Goal: Task Accomplishment & Management: Complete application form

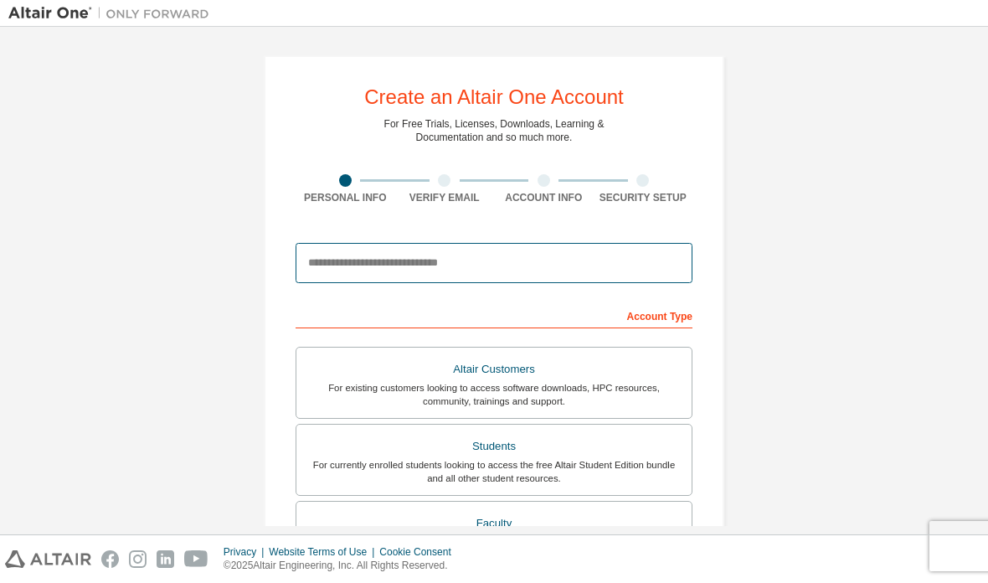
click at [643, 270] on input "email" at bounding box center [494, 263] width 397 height 40
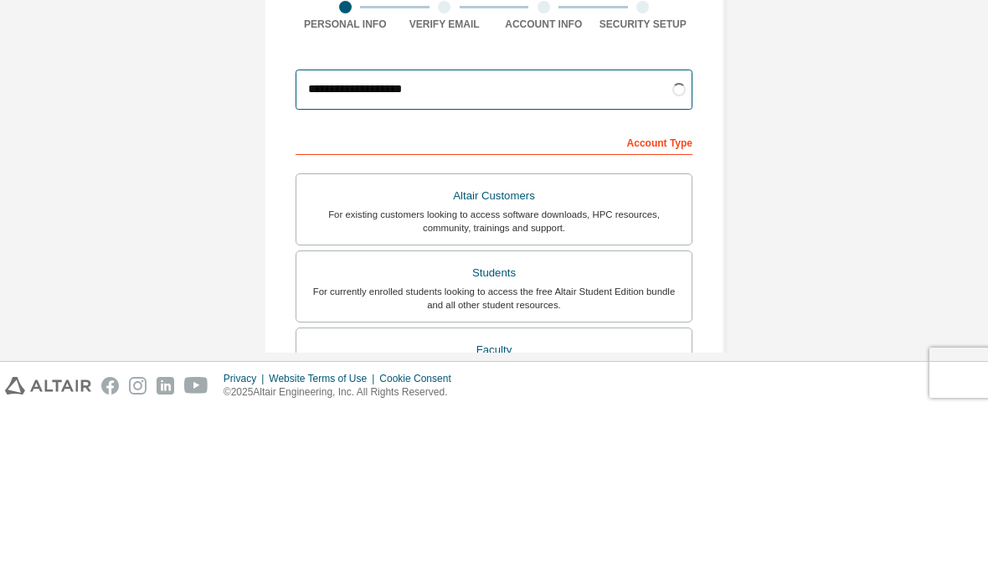
type input "**********"
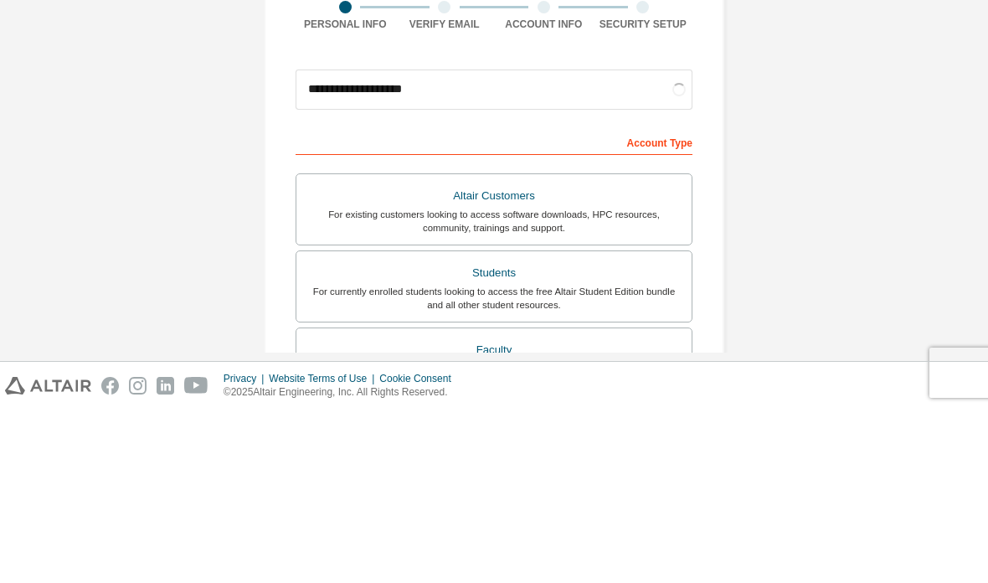
click at [858, 100] on div "**********" at bounding box center [494, 478] width 972 height 887
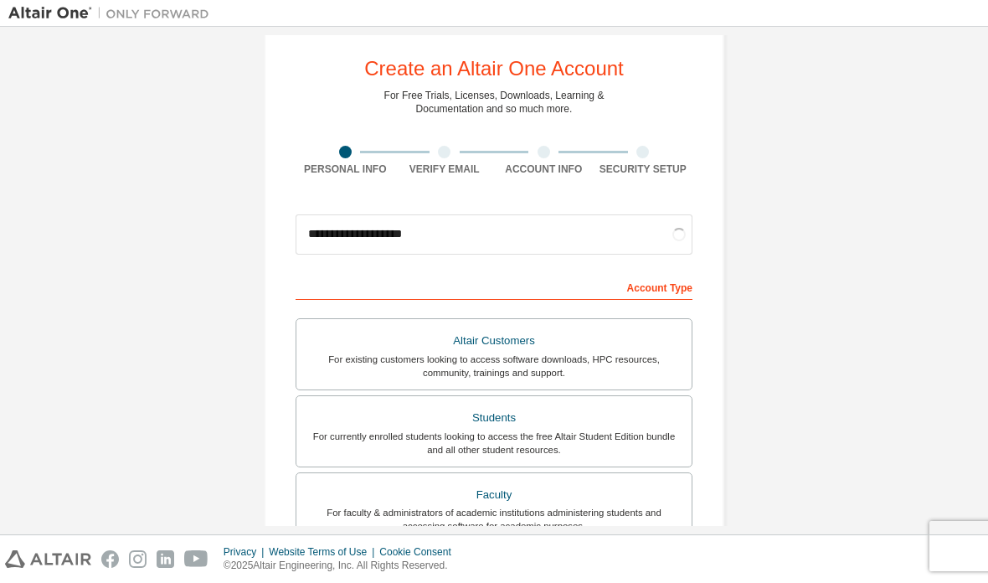
scroll to position [66, 0]
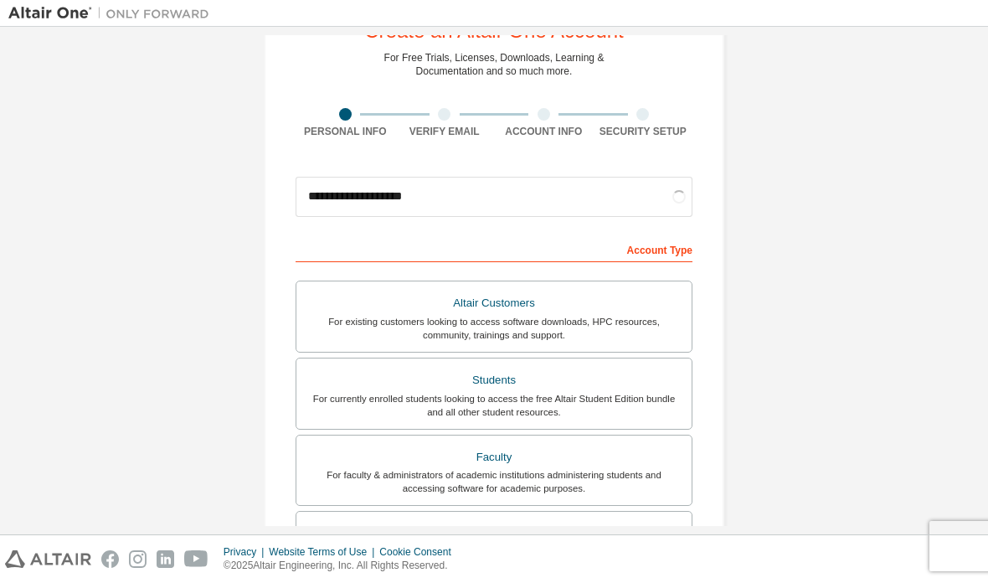
click at [620, 369] on div "Students" at bounding box center [494, 380] width 375 height 23
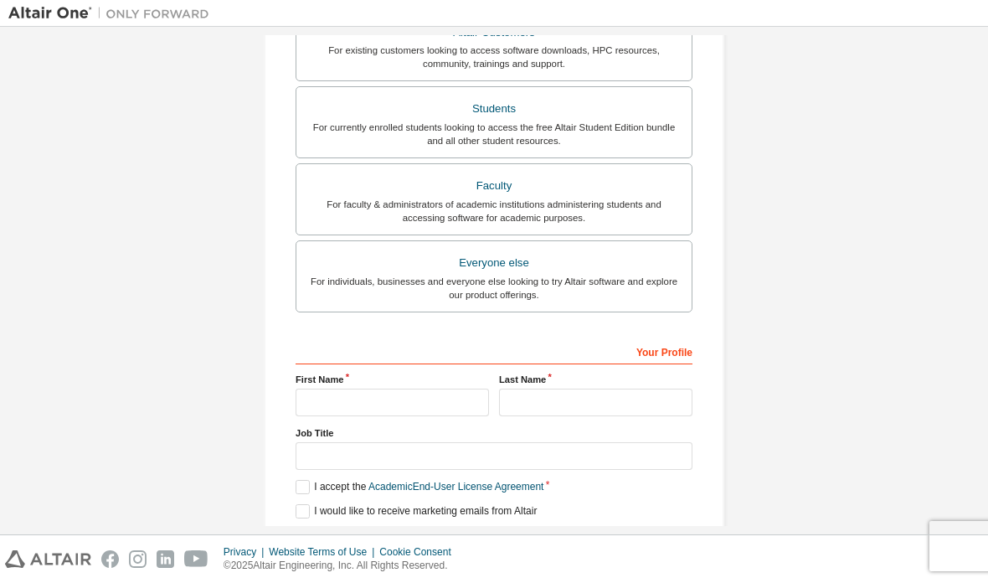
scroll to position [379, 0]
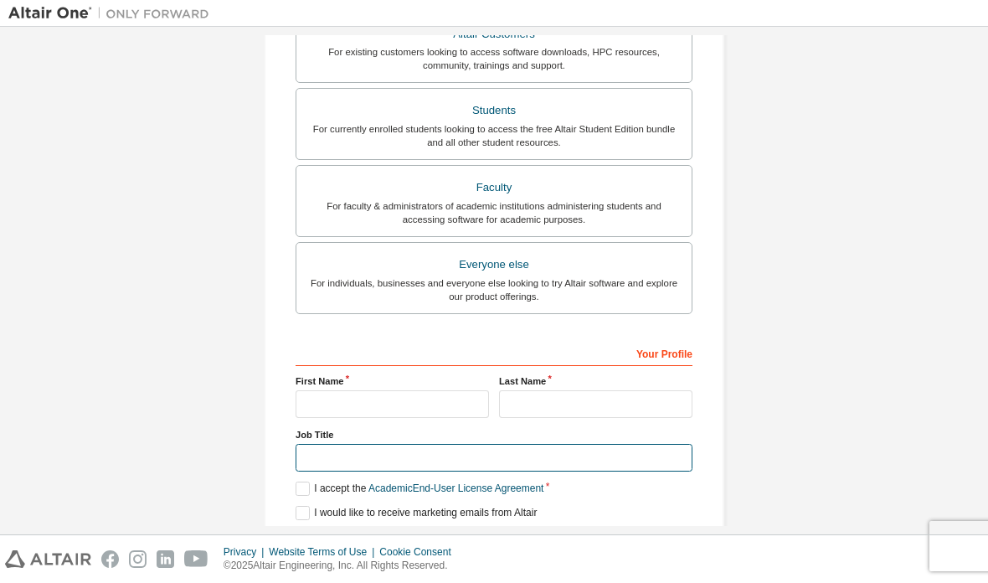
click at [627, 444] on input "text" at bounding box center [494, 458] width 397 height 28
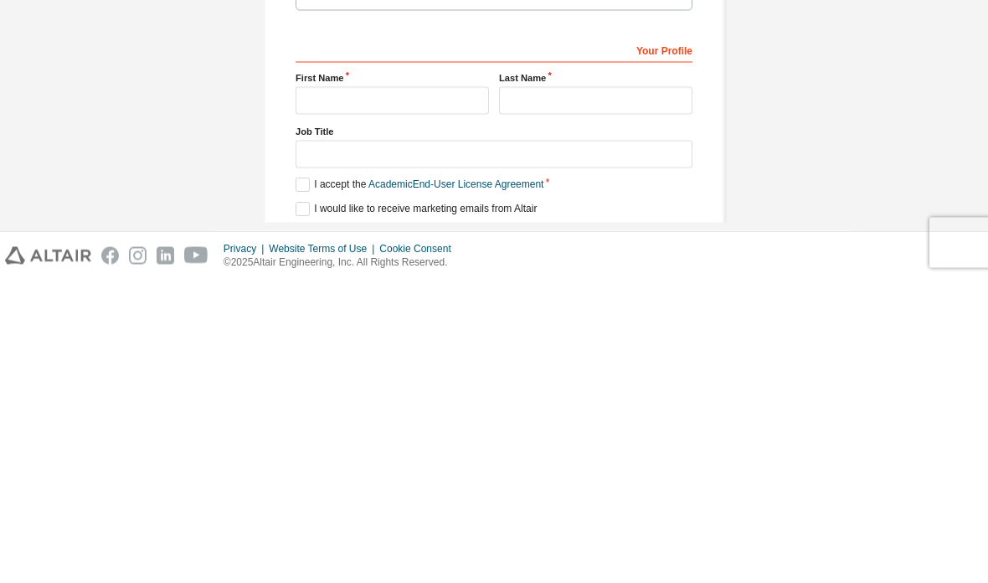
click at [858, 106] on div "**********" at bounding box center [494, 122] width 972 height 931
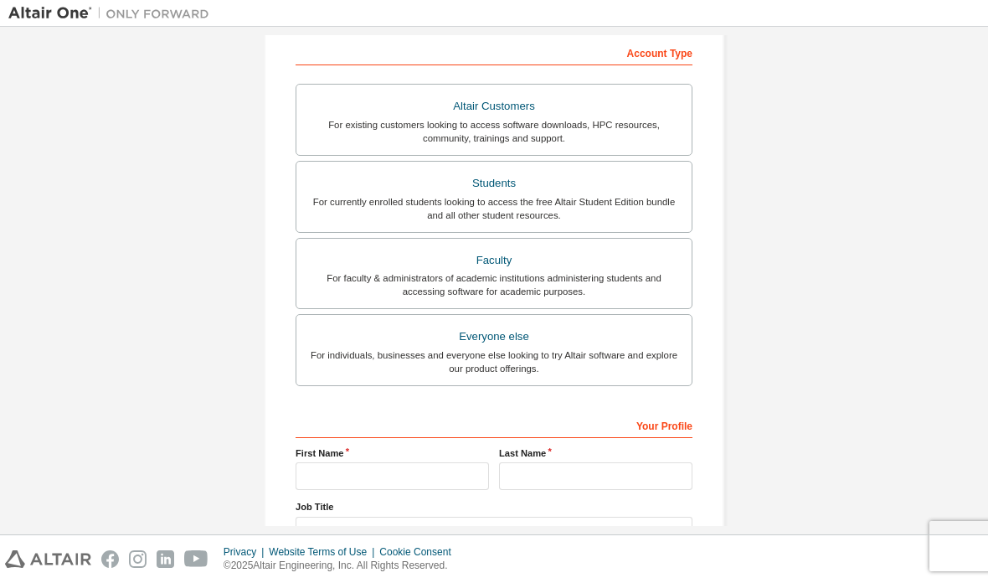
scroll to position [276, 0]
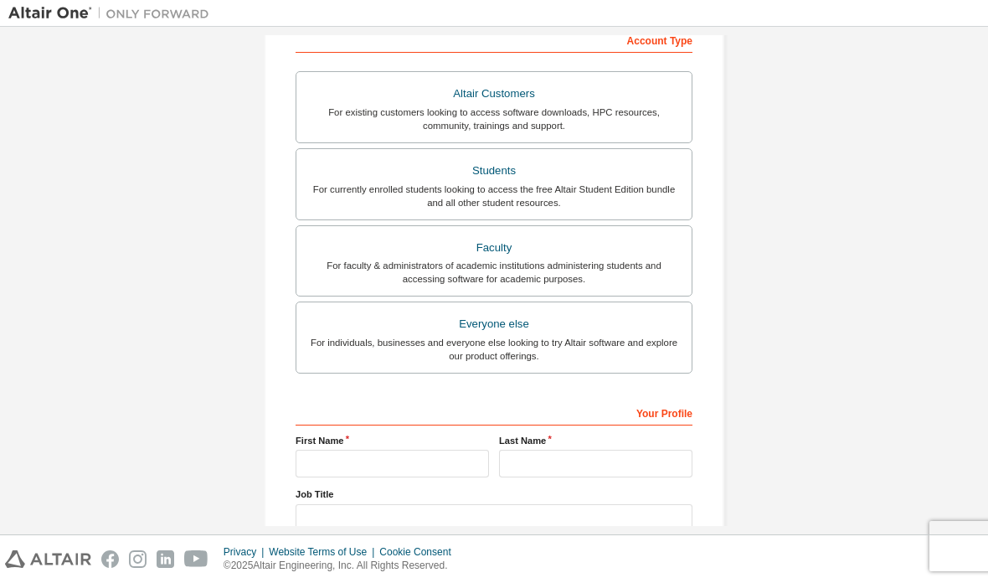
click at [530, 504] on input "text" at bounding box center [494, 518] width 397 height 28
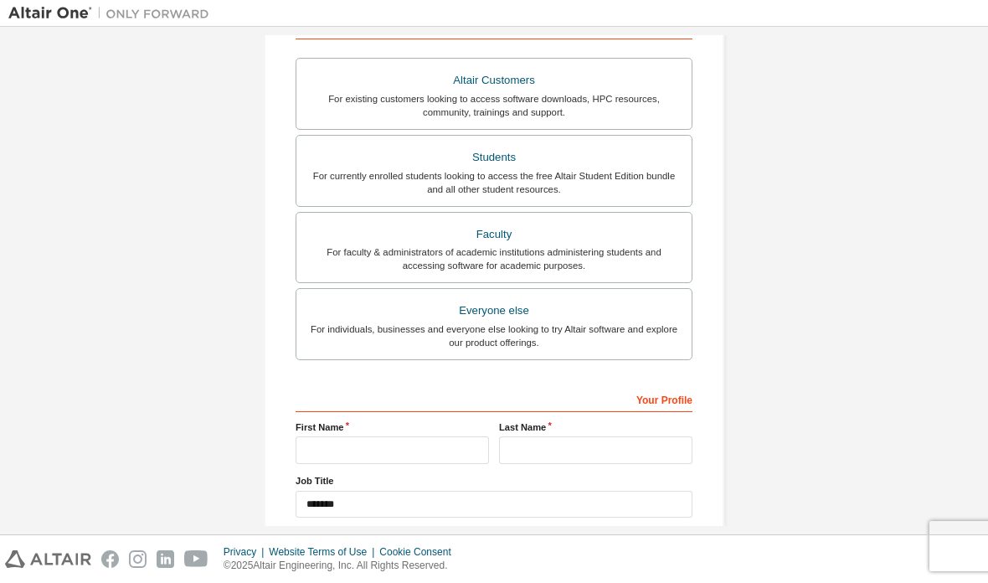
scroll to position [318, 0]
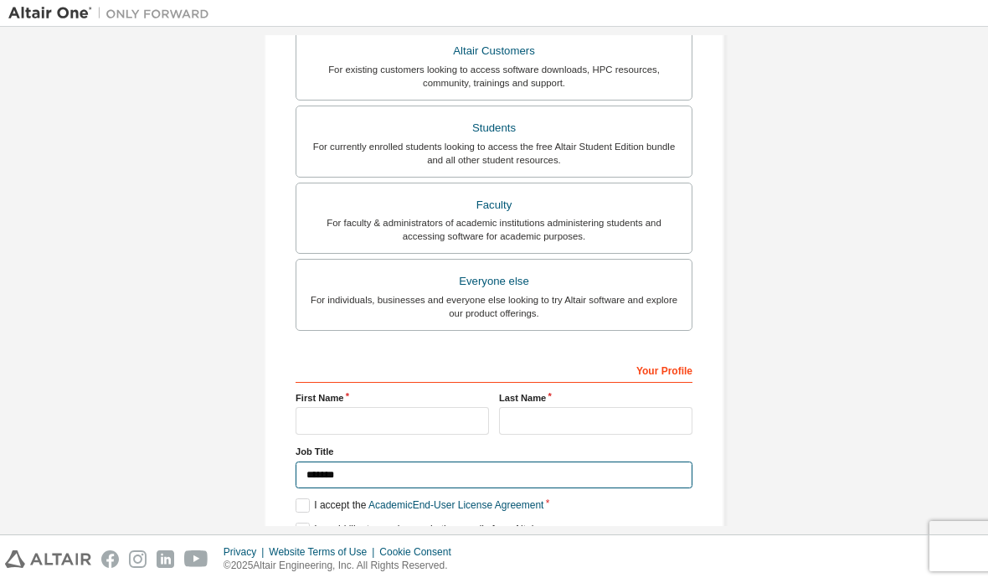
type input "*******"
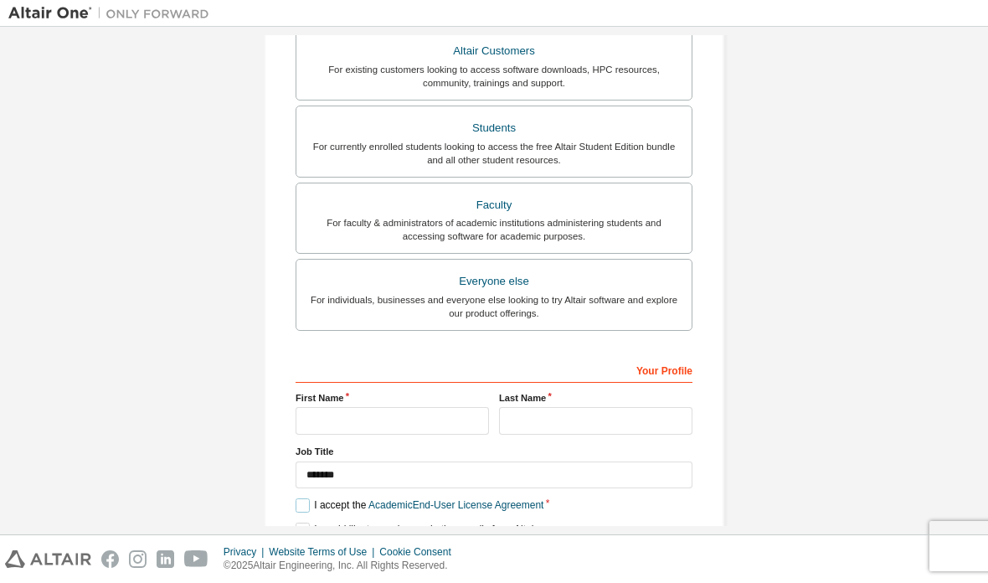
click at [297, 498] on label "I accept the Academic End-User License Agreement" at bounding box center [420, 505] width 248 height 14
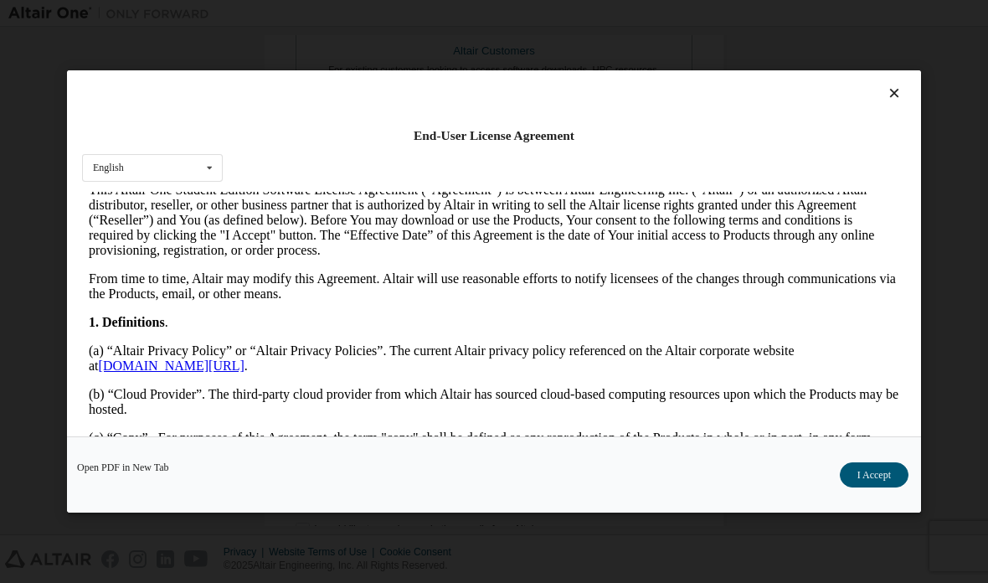
scroll to position [278, 0]
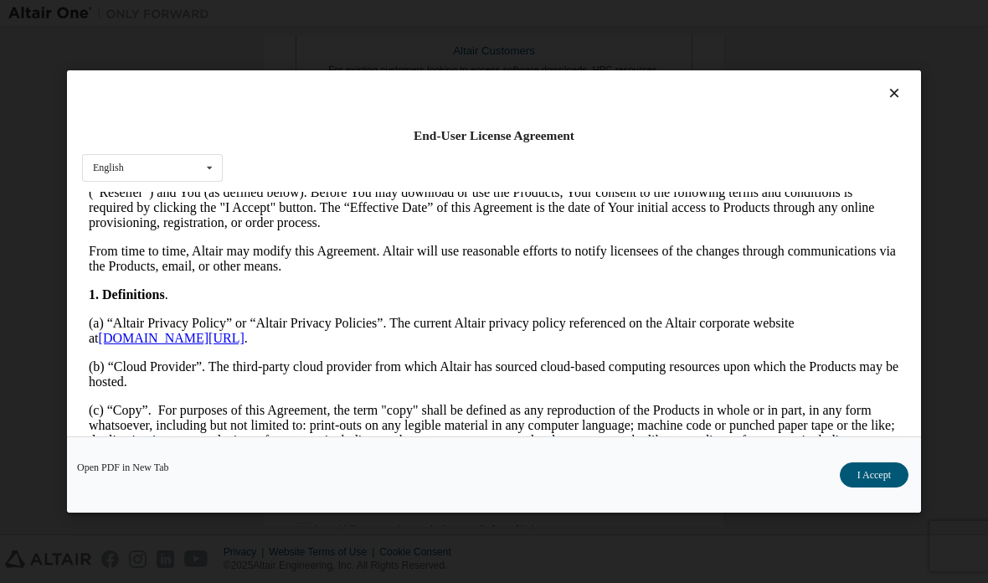
click at [878, 487] on button "I Accept" at bounding box center [874, 474] width 69 height 25
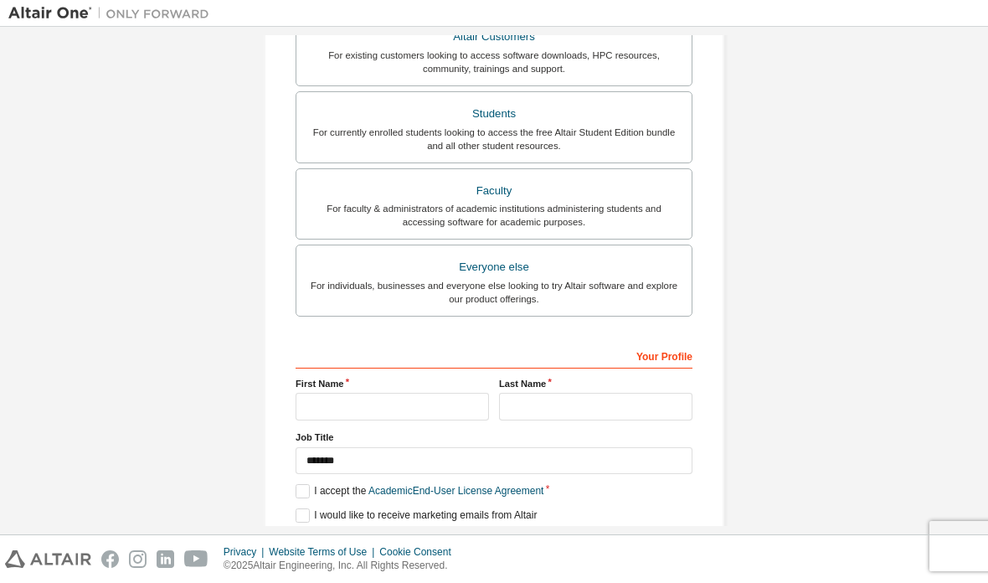
scroll to position [333, 0]
click at [312, 393] on input "text" at bounding box center [392, 407] width 193 height 28
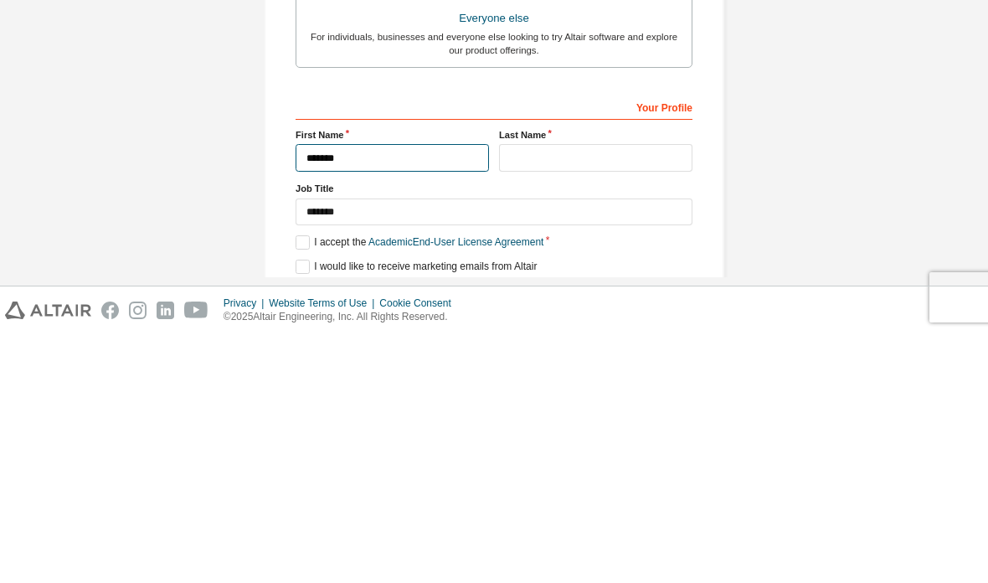
type input "*******"
click at [626, 393] on input "text" at bounding box center [595, 407] width 193 height 28
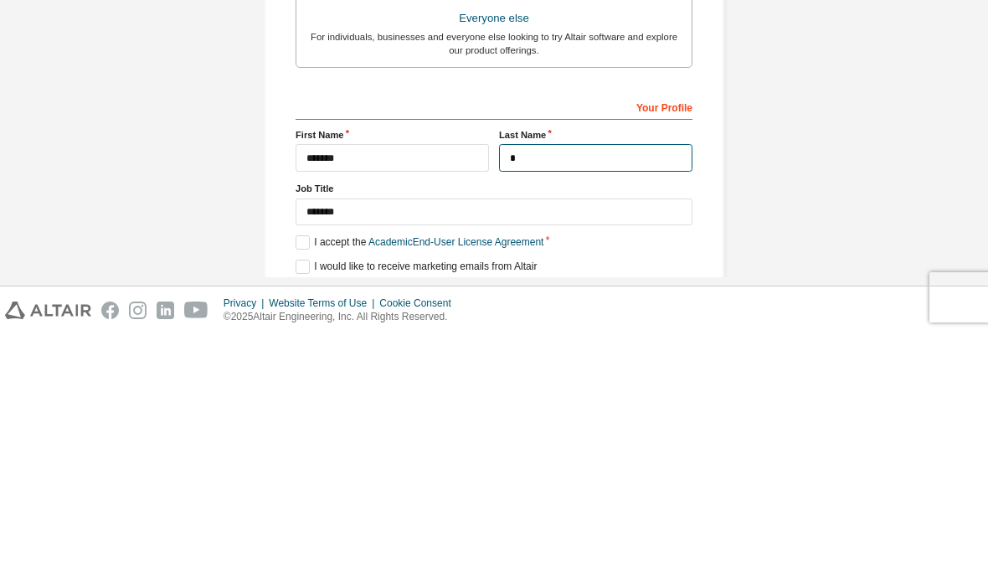
scroll to position [329, 0]
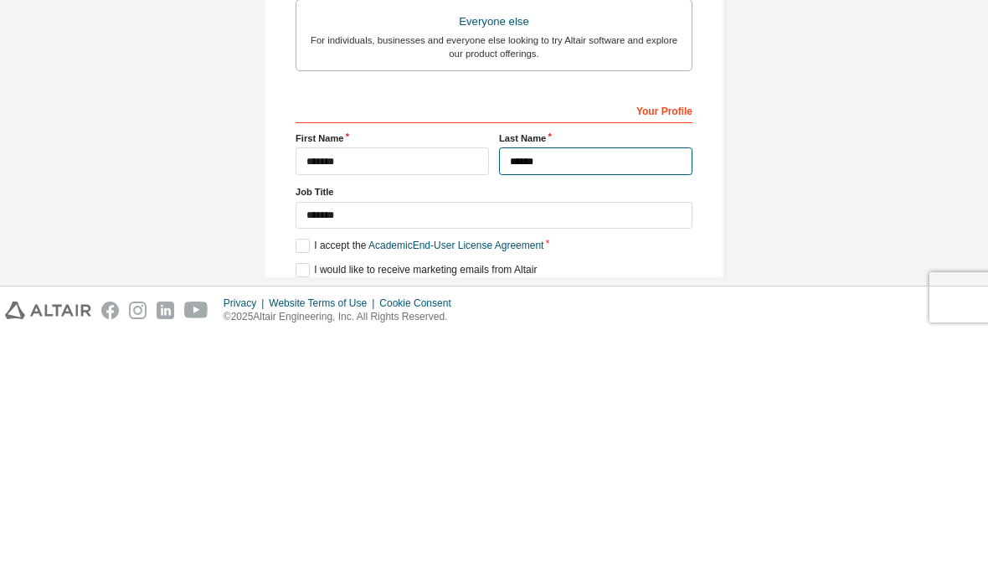
type input "******"
click at [827, 112] on div "**********" at bounding box center [494, 149] width 972 height 887
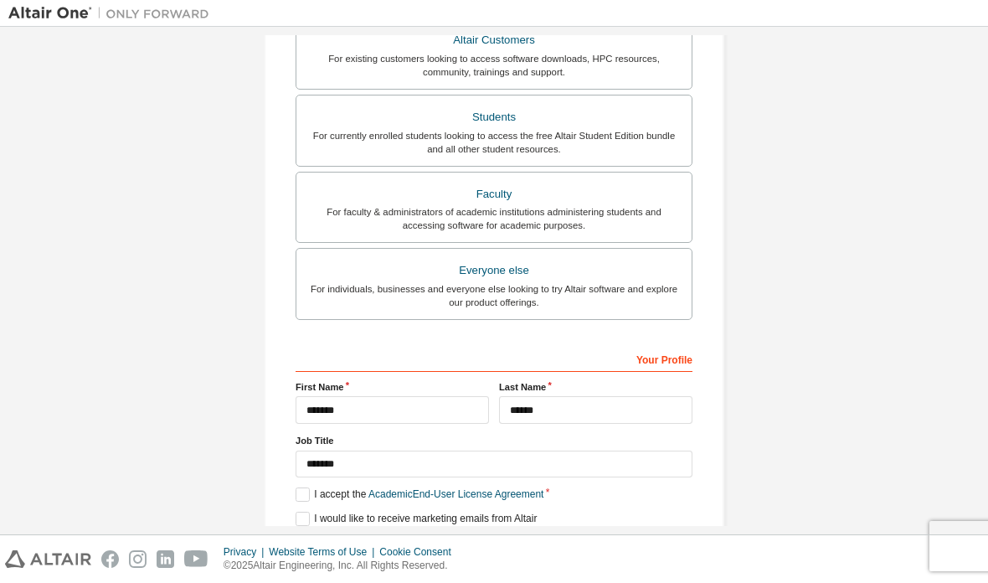
click at [508, 536] on button "Next" at bounding box center [493, 548] width 75 height 25
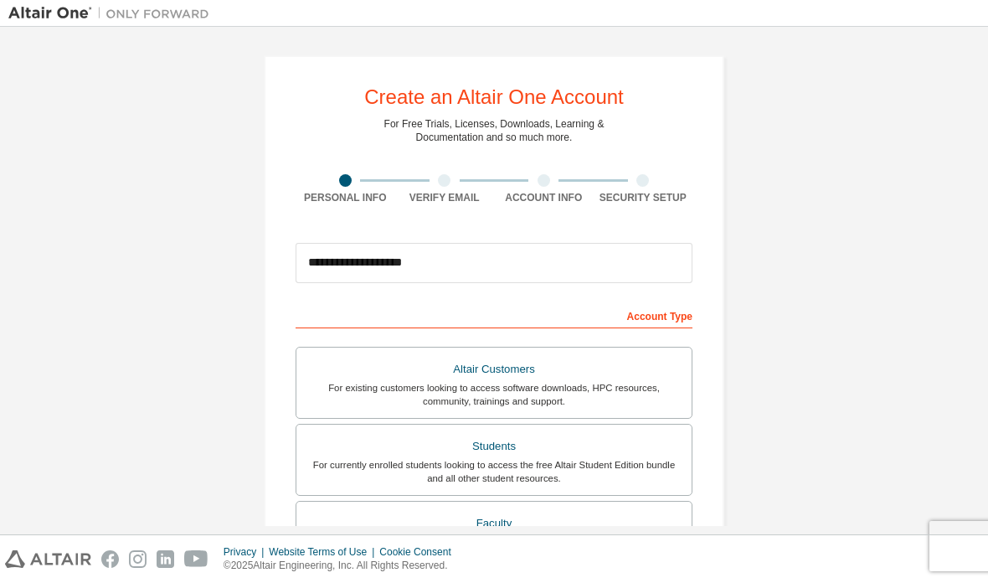
scroll to position [0, 0]
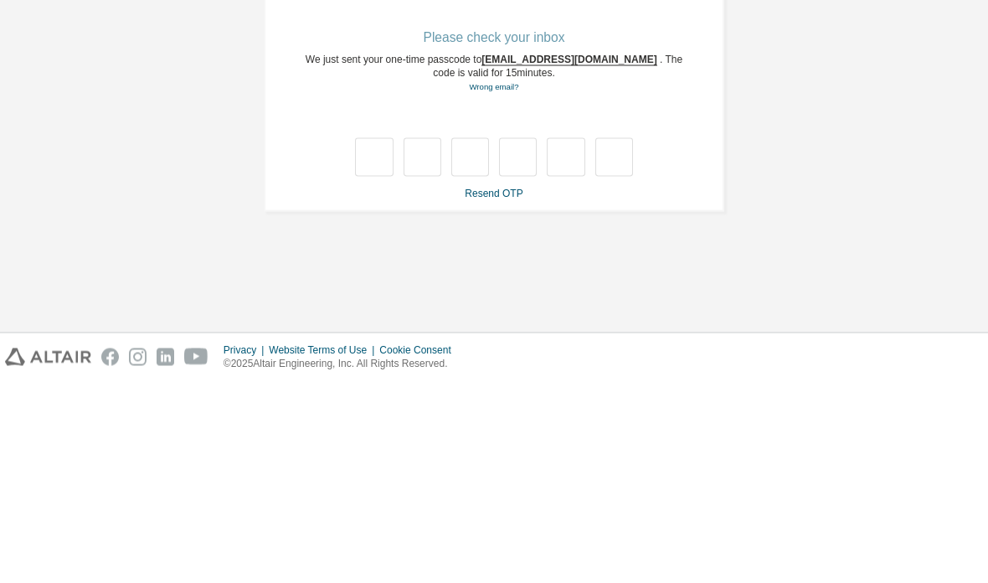
click at [769, 130] on div "**********" at bounding box center [494, 234] width 972 height 399
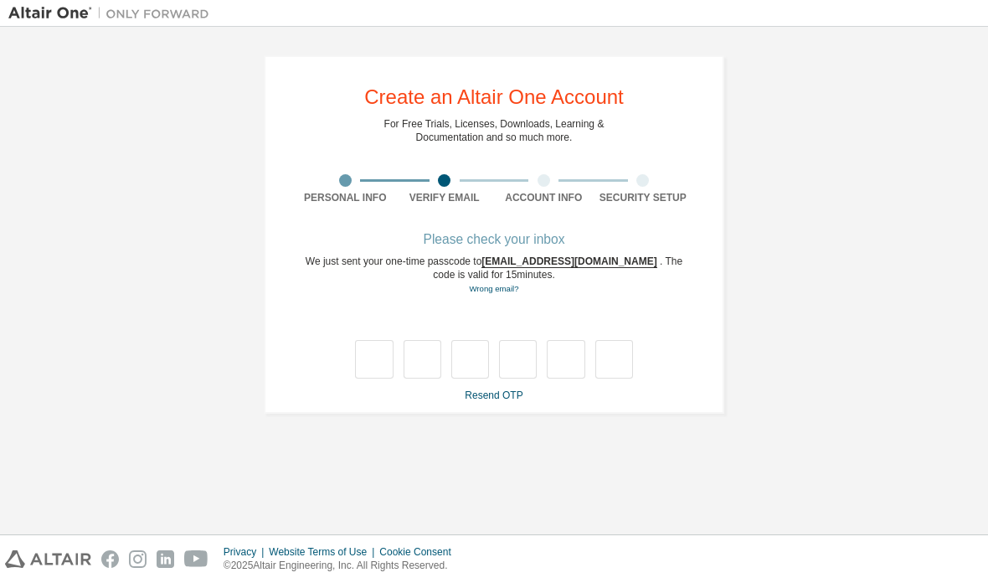
click at [497, 389] on link "Resend OTP" at bounding box center [494, 395] width 58 height 12
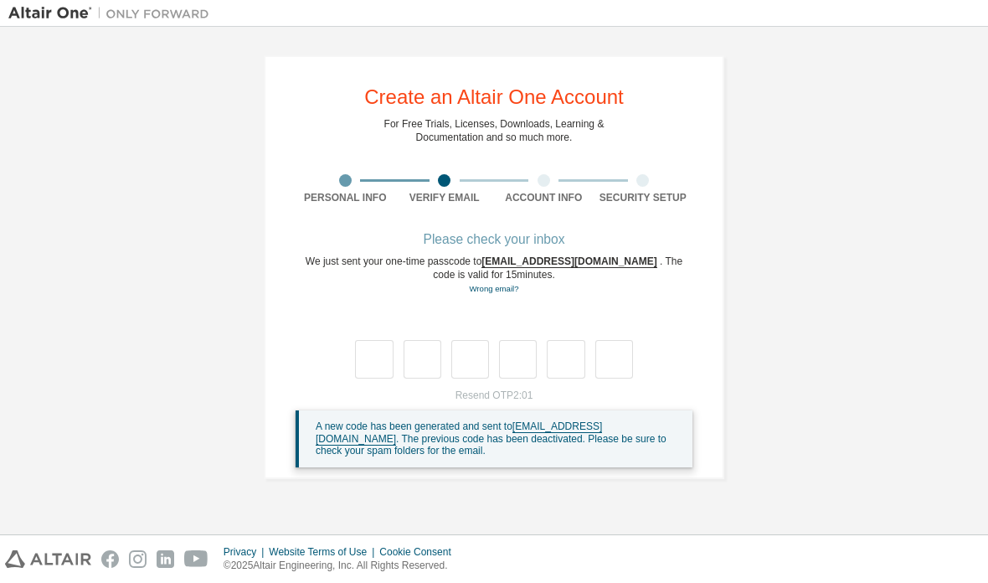
click at [523, 389] on div "Resend OTP 2:01 A new code has been generated and sent to [EMAIL_ADDRESS][DOMAI…" at bounding box center [494, 428] width 397 height 79
click at [365, 340] on input "text" at bounding box center [374, 359] width 38 height 39
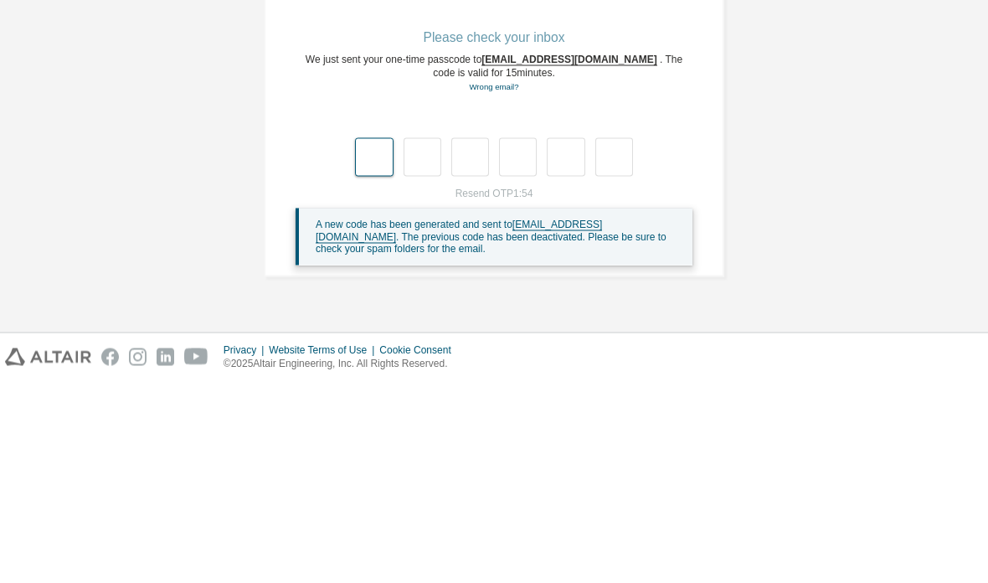
type input "*"
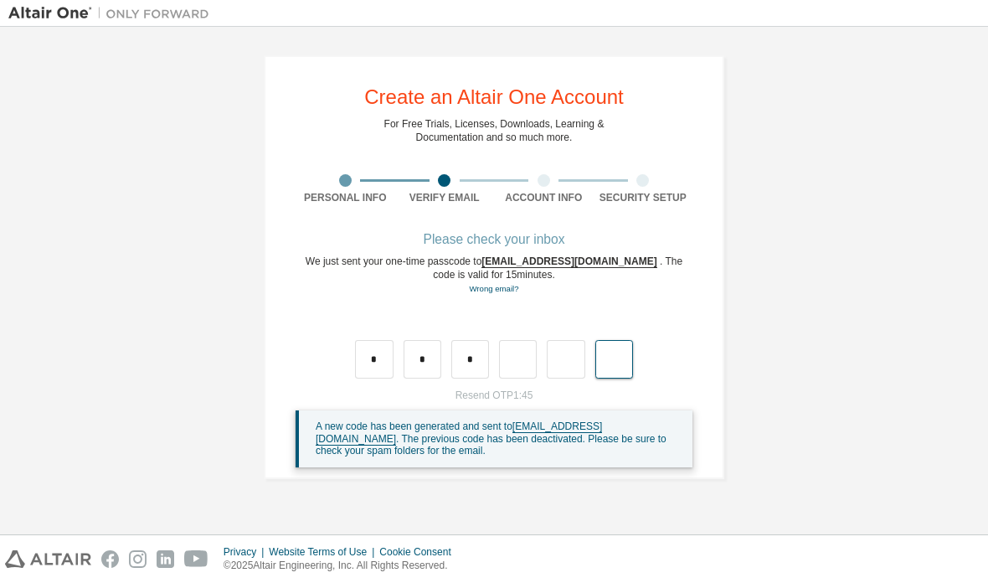
click at [623, 340] on input "text" at bounding box center [614, 359] width 38 height 39
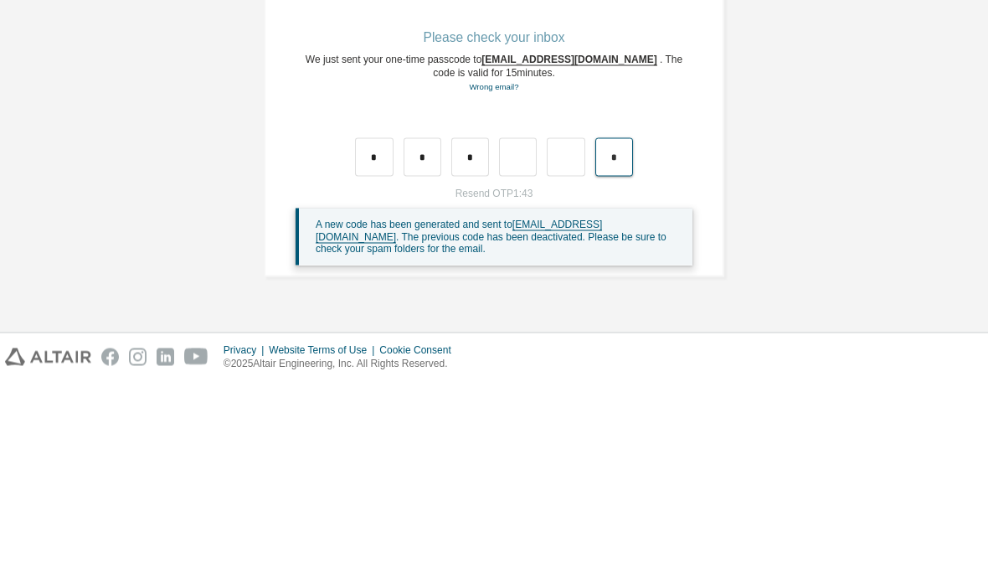
type input "*"
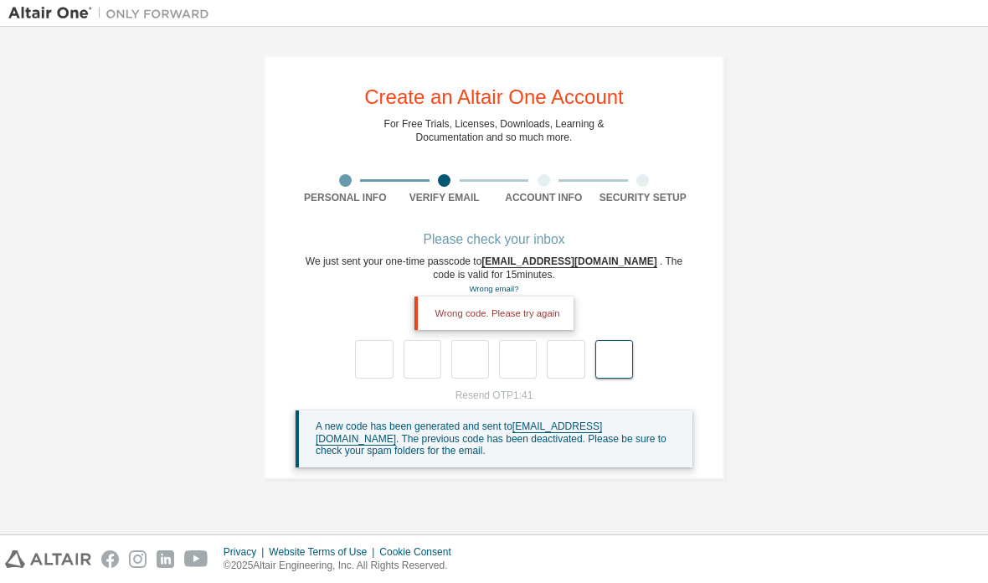
click at [600, 340] on input "text" at bounding box center [614, 359] width 38 height 39
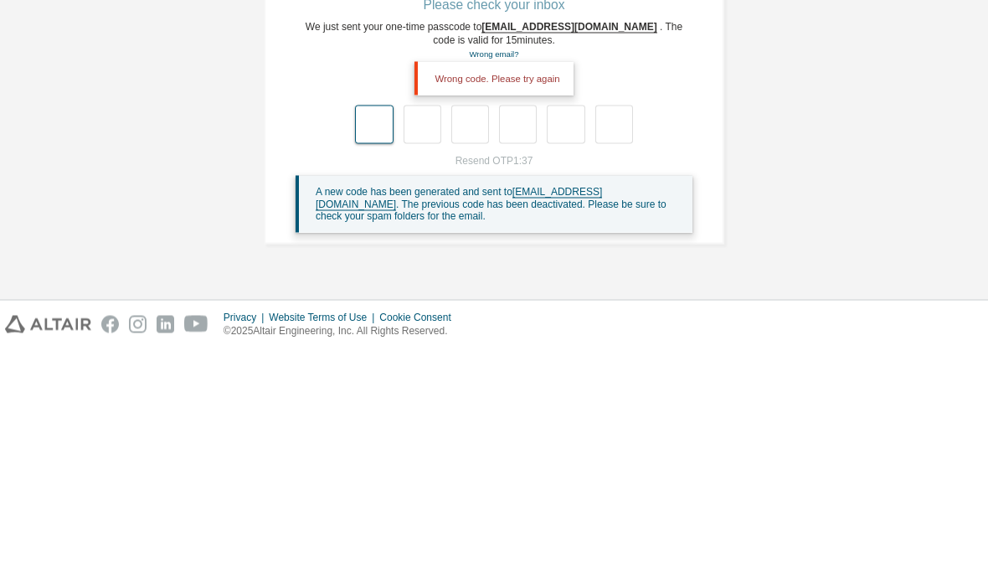
click at [373, 340] on input "text" at bounding box center [374, 359] width 38 height 39
type input "*"
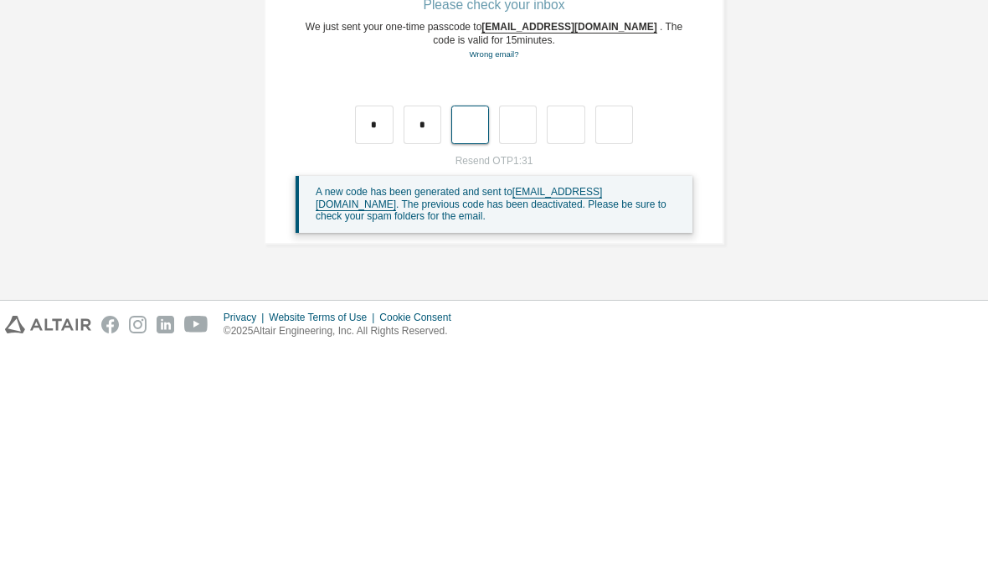
type input "*"
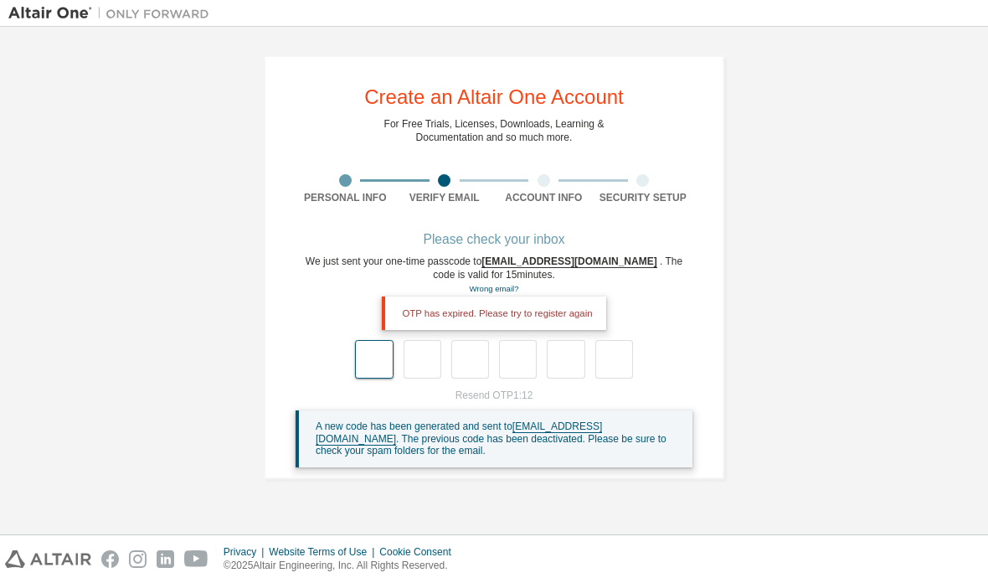
click at [379, 340] on input "text" at bounding box center [374, 359] width 38 height 39
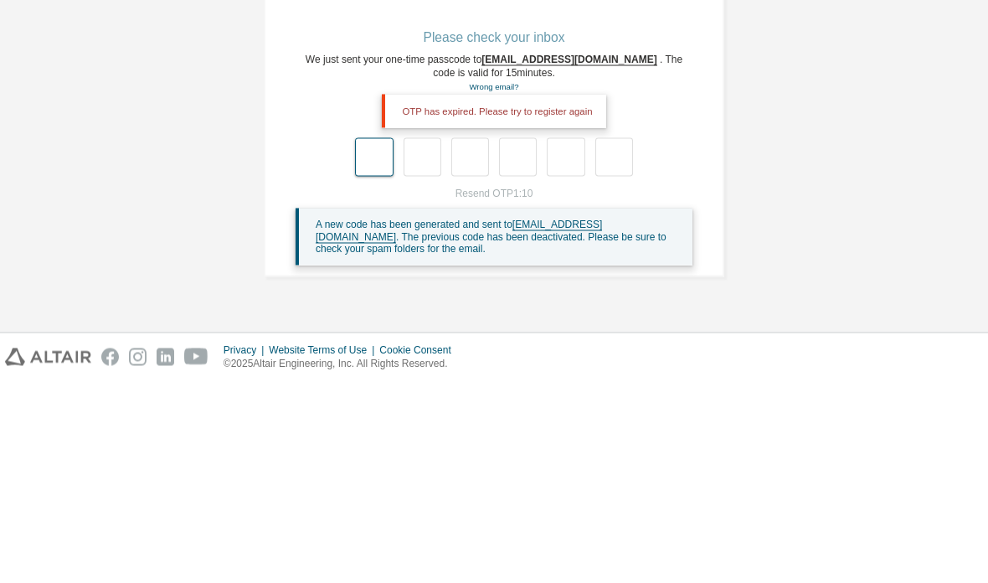
type input "*"
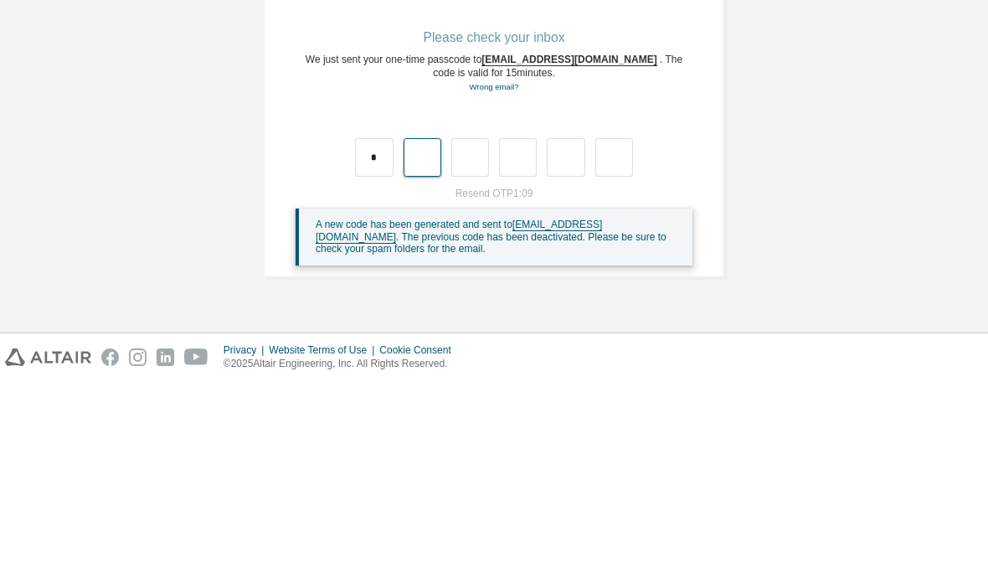
type input "*"
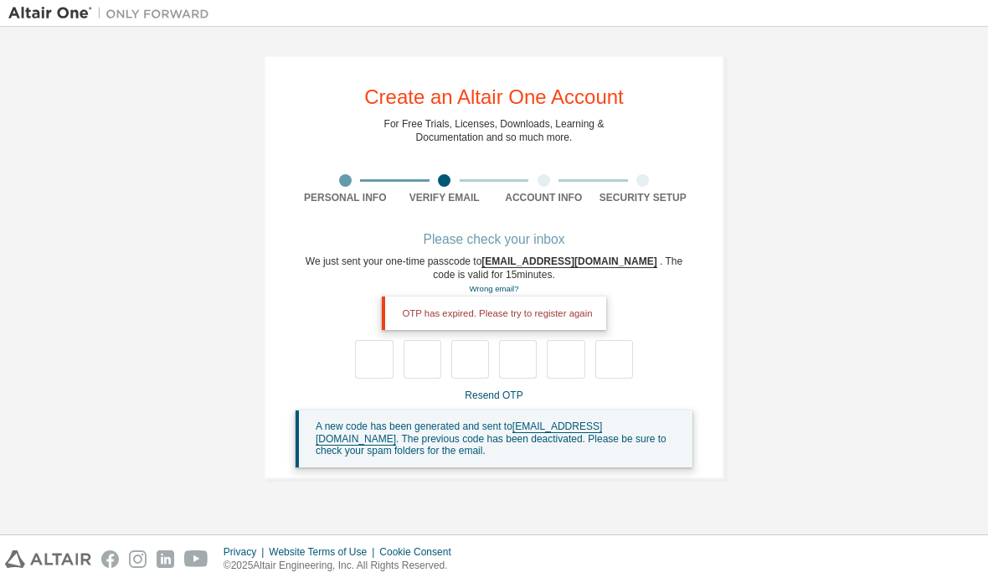
click at [487, 389] on link "Resend OTP" at bounding box center [494, 395] width 58 height 12
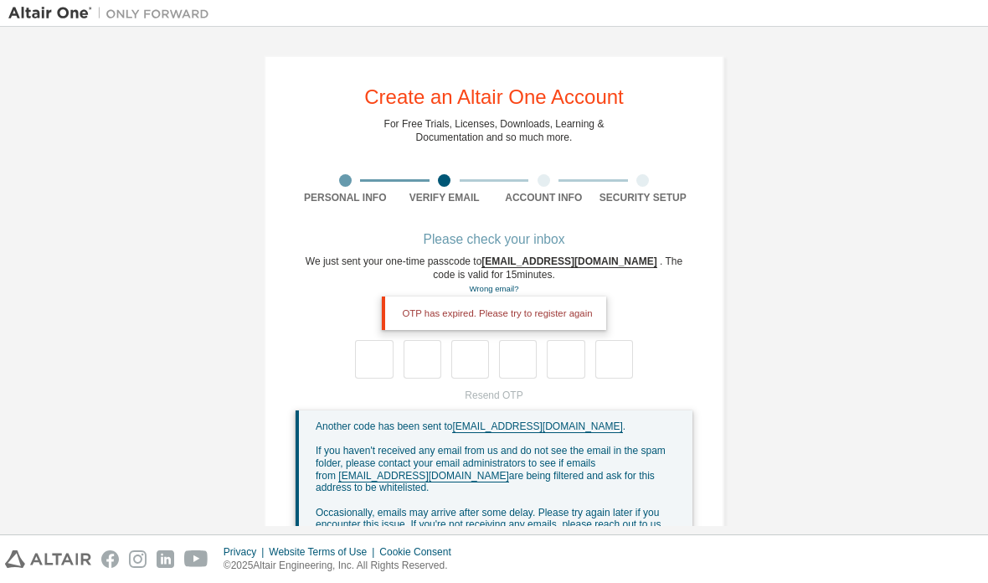
click at [502, 389] on div "Resend OTP Another code has been sent to [EMAIL_ADDRESS][DOMAIN_NAME] . If you …" at bounding box center [494, 477] width 397 height 177
click at [503, 389] on div "Resend OTP Another code has been sent to [EMAIL_ADDRESS][DOMAIN_NAME] . If you …" at bounding box center [494, 477] width 397 height 177
click at [379, 340] on input "text" at bounding box center [374, 359] width 38 height 39
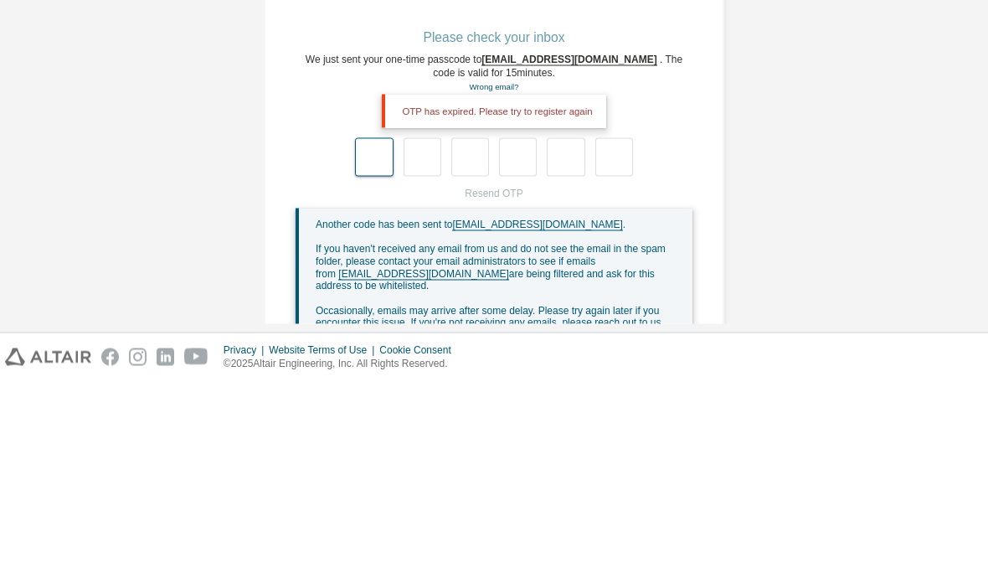
type input "*"
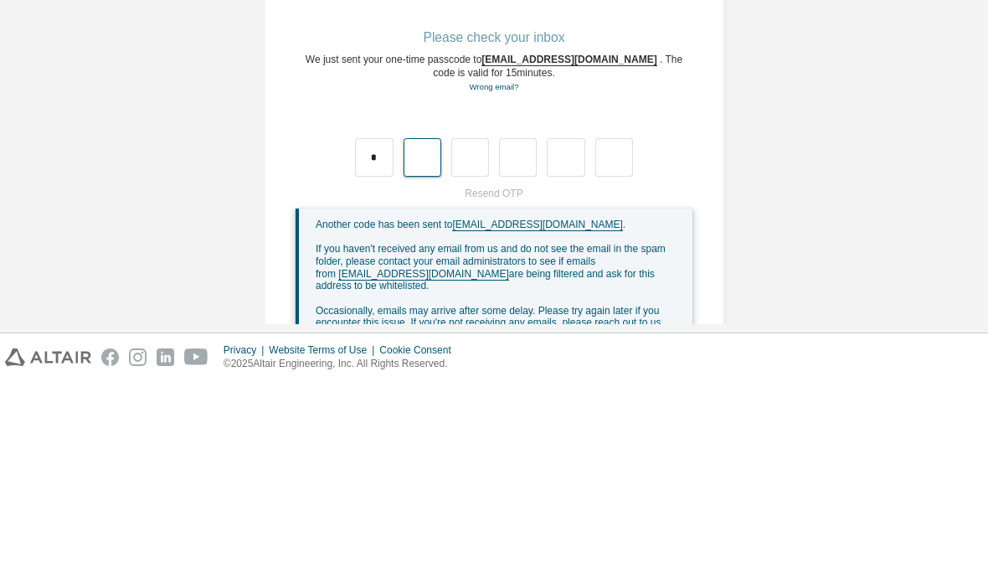
type input "*"
